Goal: Register for event/course

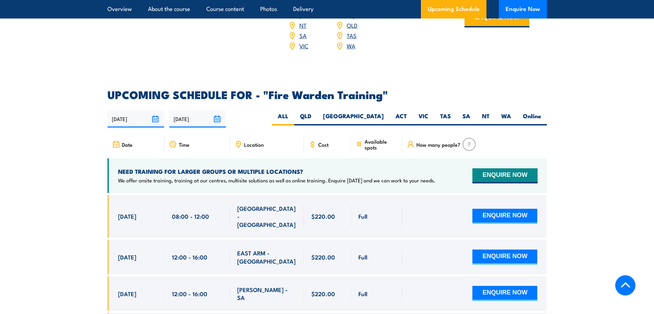
scroll to position [1255, 0]
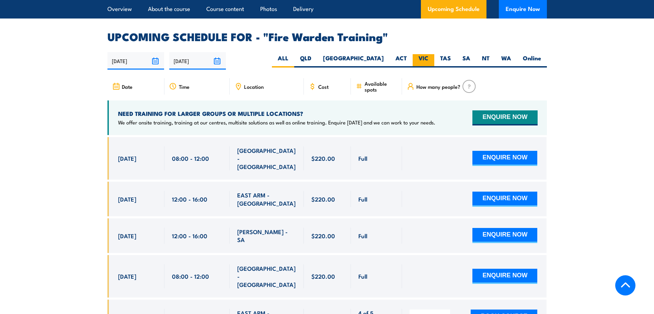
click at [419, 54] on label "VIC" at bounding box center [424, 60] width 22 height 13
click at [428, 54] on input "VIC" at bounding box center [430, 56] width 4 height 4
radio input "true"
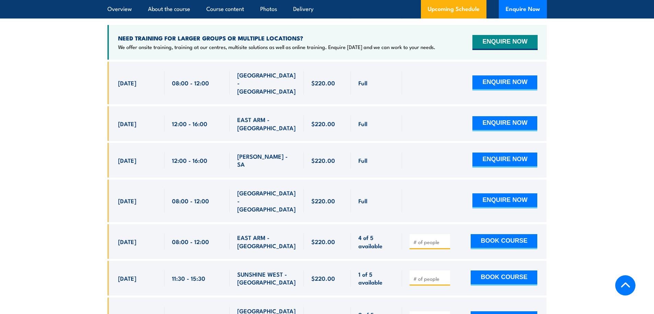
scroll to position [1337, 0]
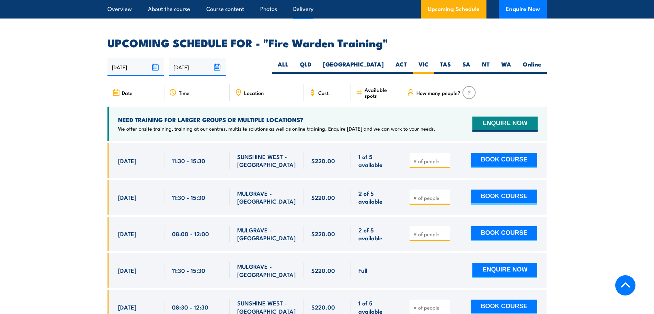
scroll to position [1276, 0]
